Goal: Information Seeking & Learning: Learn about a topic

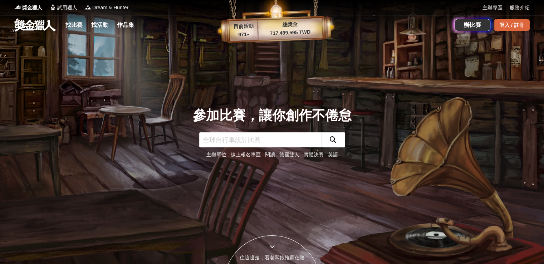
click at [510, 25] on div "登入 / 註冊" at bounding box center [512, 25] width 36 height 12
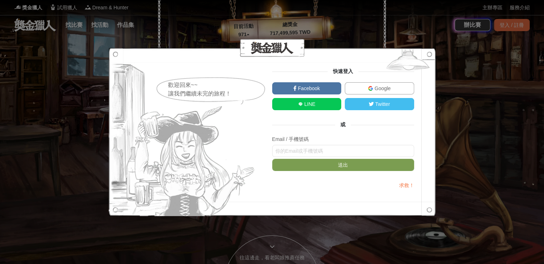
click at [368, 88] on img at bounding box center [370, 88] width 5 height 5
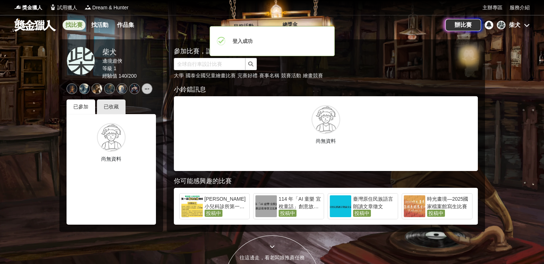
click at [75, 23] on link "找比賽" at bounding box center [74, 25] width 23 height 10
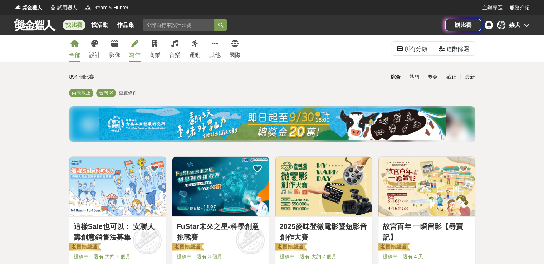
click at [138, 51] on div "寫作" at bounding box center [134, 55] width 11 height 9
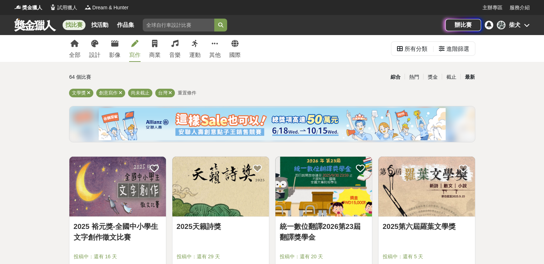
click at [473, 78] on div "最新" at bounding box center [469, 77] width 19 height 13
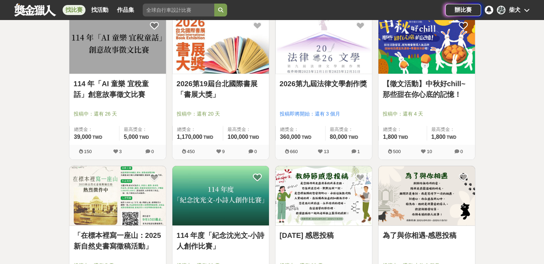
scroll to position [143, 0]
drag, startPoint x: 440, startPoint y: 103, endPoint x: 487, endPoint y: 91, distance: 47.9
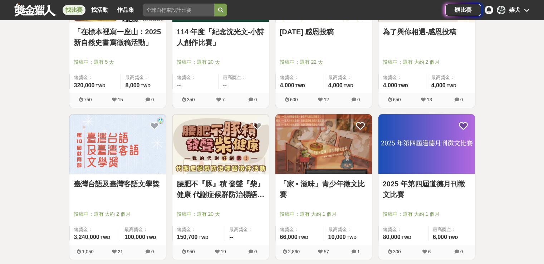
scroll to position [394, 0]
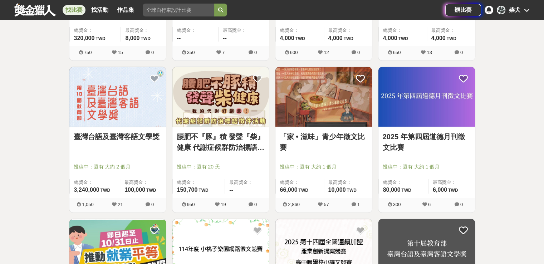
click at [512, 129] on div "全部 設計 影像 寫作 商業 音樂 運動 其他 國際 所有分類 進階篩選 64 個比賽 綜合 熱門 獎金 截止 最新 文學獎 創意寫作 尚未截止 台灣 重置條…" at bounding box center [272, 208] width 544 height 1135
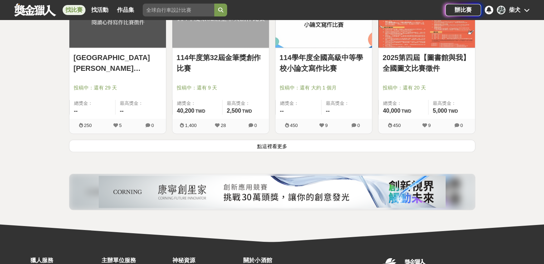
scroll to position [930, 0]
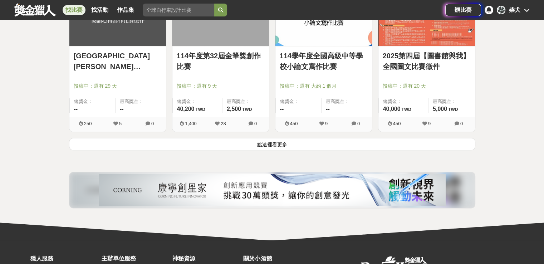
click at [444, 146] on button "點這裡看更多" at bounding box center [272, 144] width 406 height 13
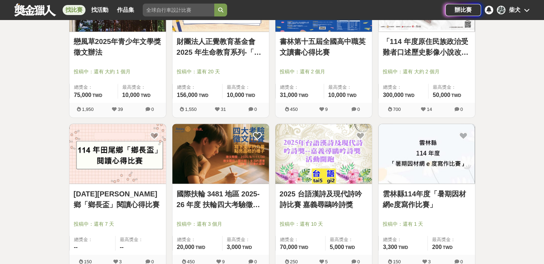
scroll to position [1252, 0]
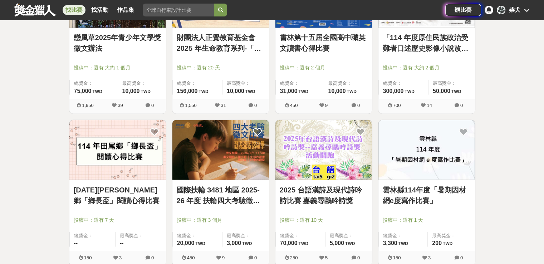
drag, startPoint x: 235, startPoint y: 200, endPoint x: 230, endPoint y: 202, distance: 5.1
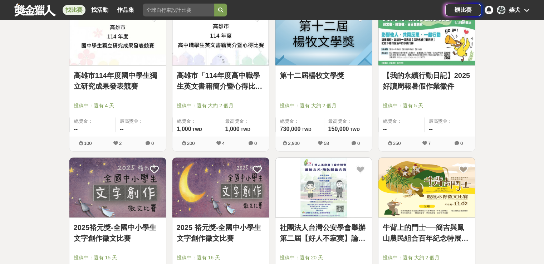
scroll to position [1610, 0]
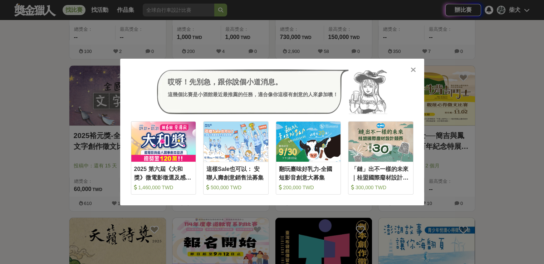
click at [417, 69] on div "哎呀！先別急，跟你說個小道消息。 這幾個比賽是小酒館最近最推薦的任務，適合像你這樣有創意的人來參加噢！ 收藏 2025 第六屆《大和獎》微電影徵選及感人實事分…" at bounding box center [272, 132] width 304 height 147
click at [415, 70] on icon at bounding box center [413, 69] width 5 height 7
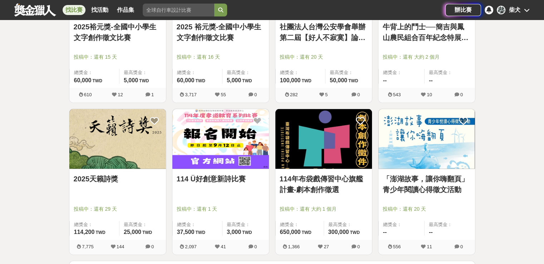
scroll to position [1753, 0]
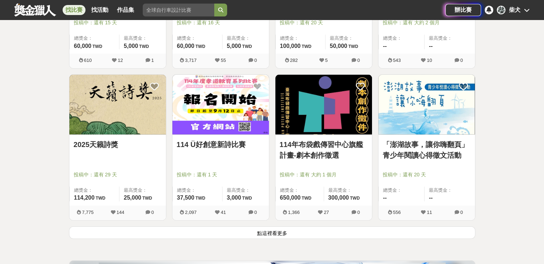
click at [453, 234] on button "點這裡看更多" at bounding box center [272, 232] width 406 height 13
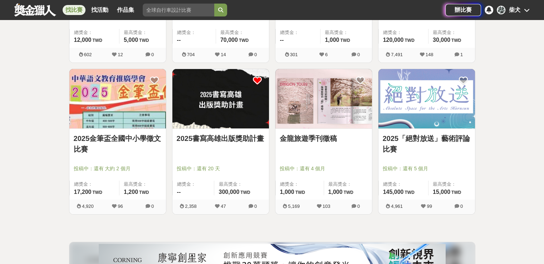
scroll to position [2326, 0]
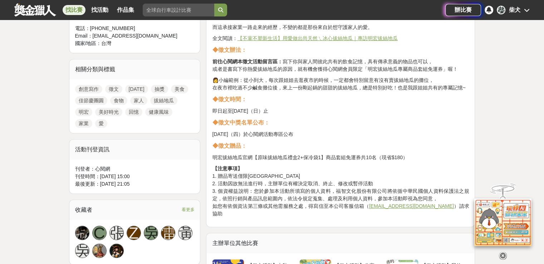
scroll to position [394, 0]
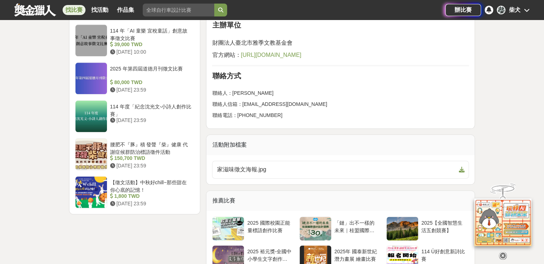
scroll to position [787, 0]
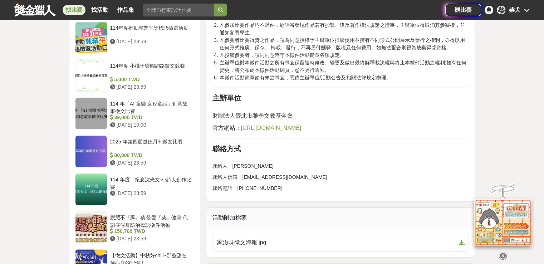
click at [281, 125] on span "https://the-moments.org/" at bounding box center [271, 128] width 60 height 6
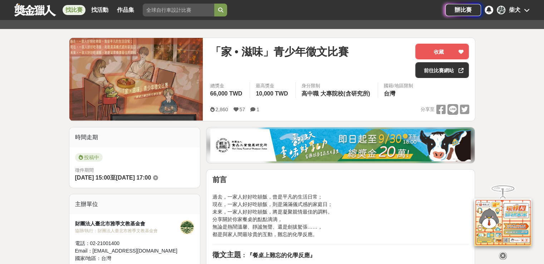
scroll to position [0, 0]
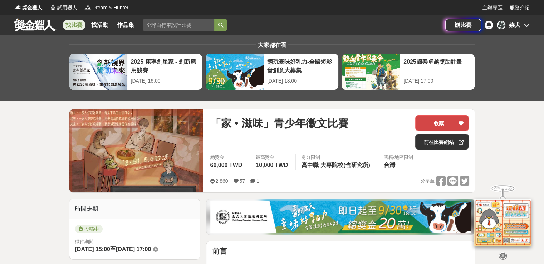
click at [442, 118] on button "收藏" at bounding box center [442, 123] width 54 height 16
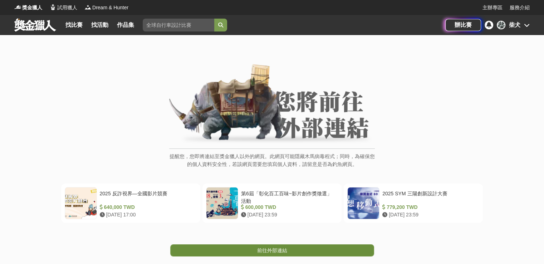
click at [324, 250] on link "前往外部連結" at bounding box center [272, 250] width 204 height 12
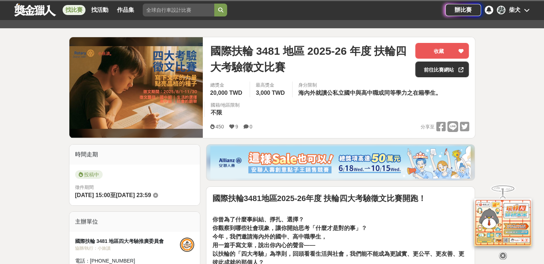
scroll to position [179, 0]
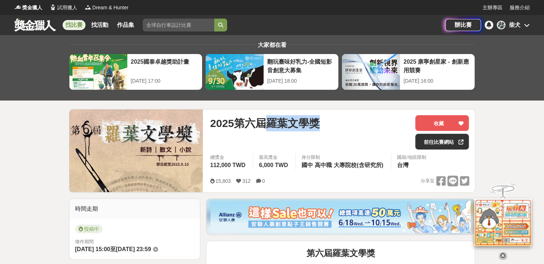
drag, startPoint x: 327, startPoint y: 125, endPoint x: 267, endPoint y: 123, distance: 60.8
click at [267, 123] on div "2025第六屆羅葉文學獎" at bounding box center [310, 123] width 200 height 16
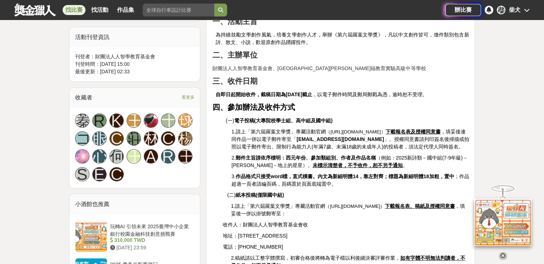
scroll to position [394, 0]
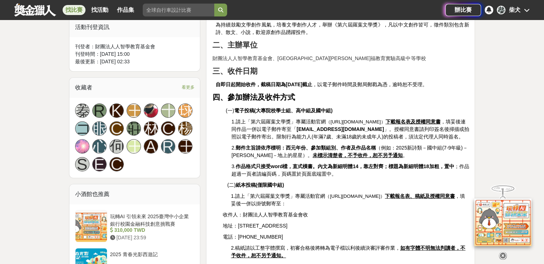
click at [441, 119] on u "下載報名表及授權同意書" at bounding box center [413, 122] width 55 height 6
drag, startPoint x: 329, startPoint y: 101, endPoint x: 413, endPoint y: 99, distance: 83.8
click at [386, 119] on span "（[URL][DOMAIN_NAME]）" at bounding box center [356, 121] width 60 height 5
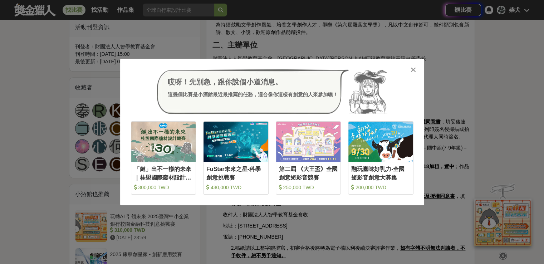
click at [411, 69] on icon at bounding box center [413, 69] width 5 height 7
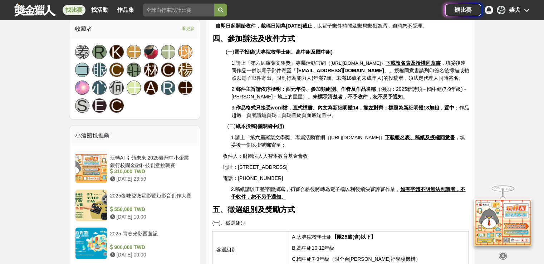
scroll to position [537, 0]
